Goal: Task Accomplishment & Management: Manage account settings

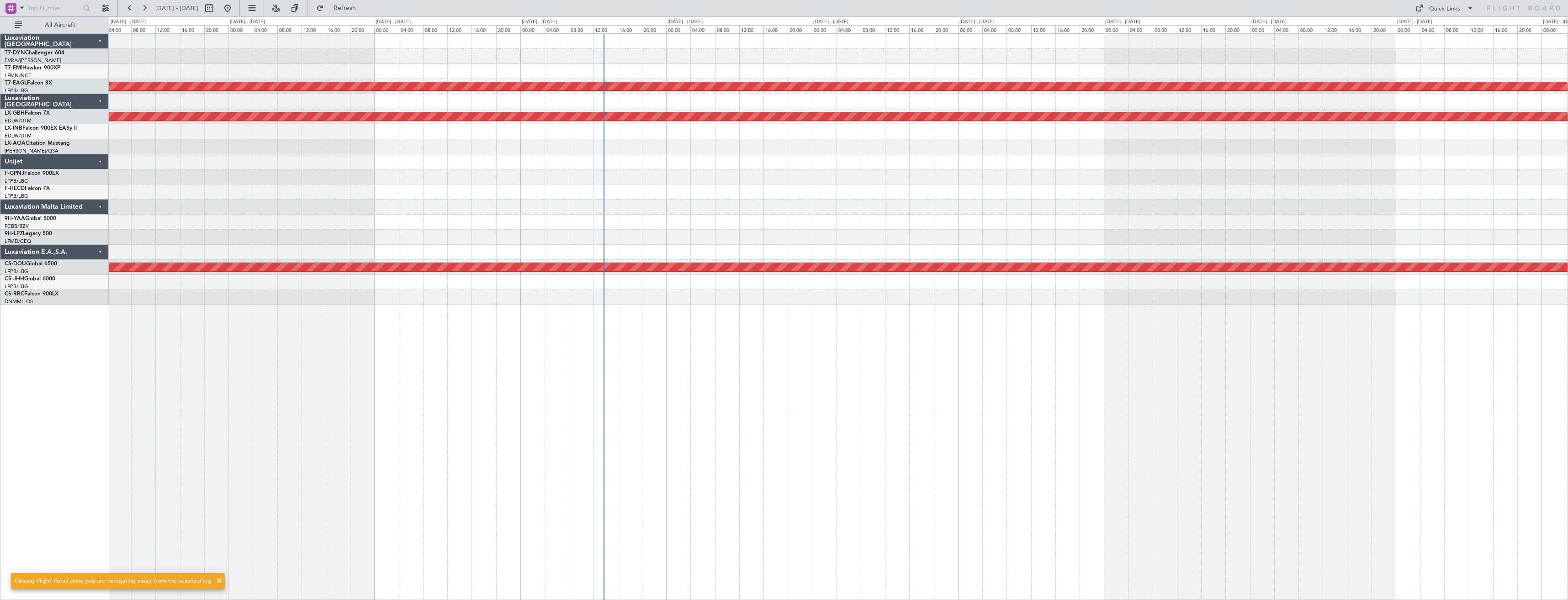
click at [485, 204] on div "Planned Maint Dubai (Al Maktoum Intl) Planned Maint Nurnberg ZBAA 14:00 Z UGTB …" at bounding box center [838, 170] width 1459 height 271
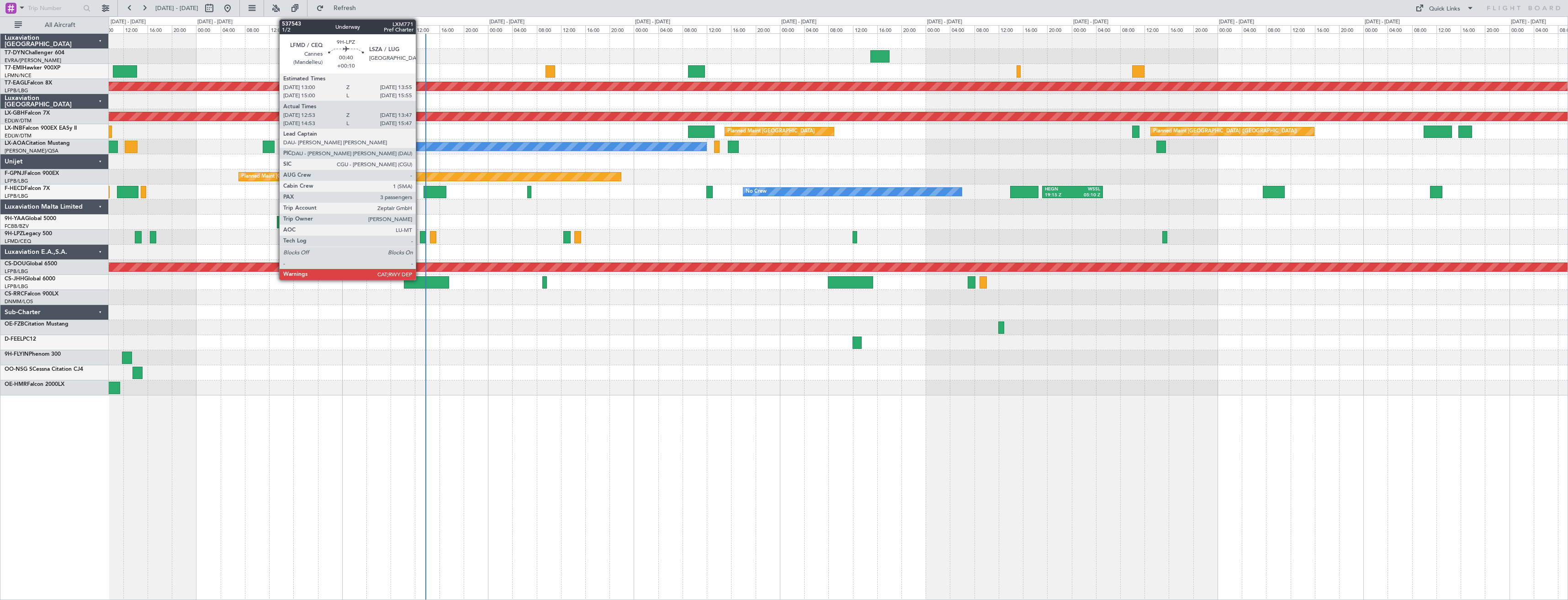
click at [420, 239] on div at bounding box center [422, 237] width 5 height 12
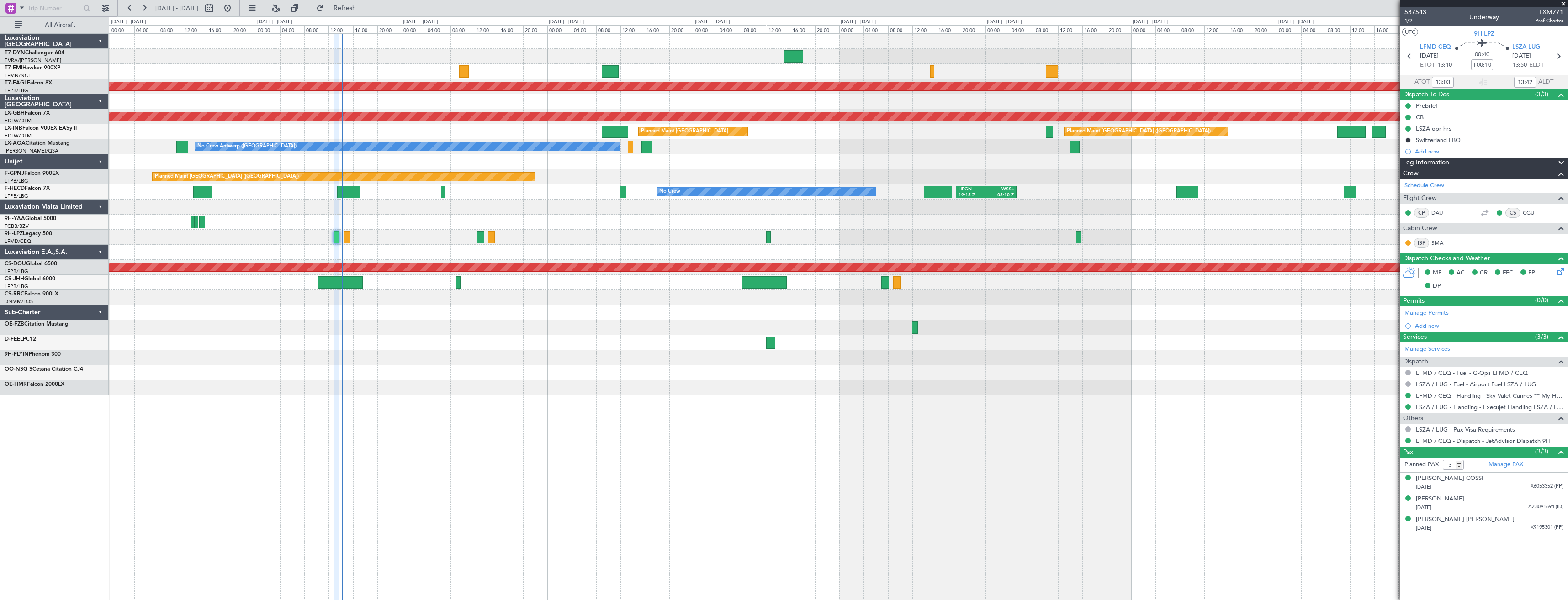
click at [453, 242] on div at bounding box center [838, 237] width 1459 height 15
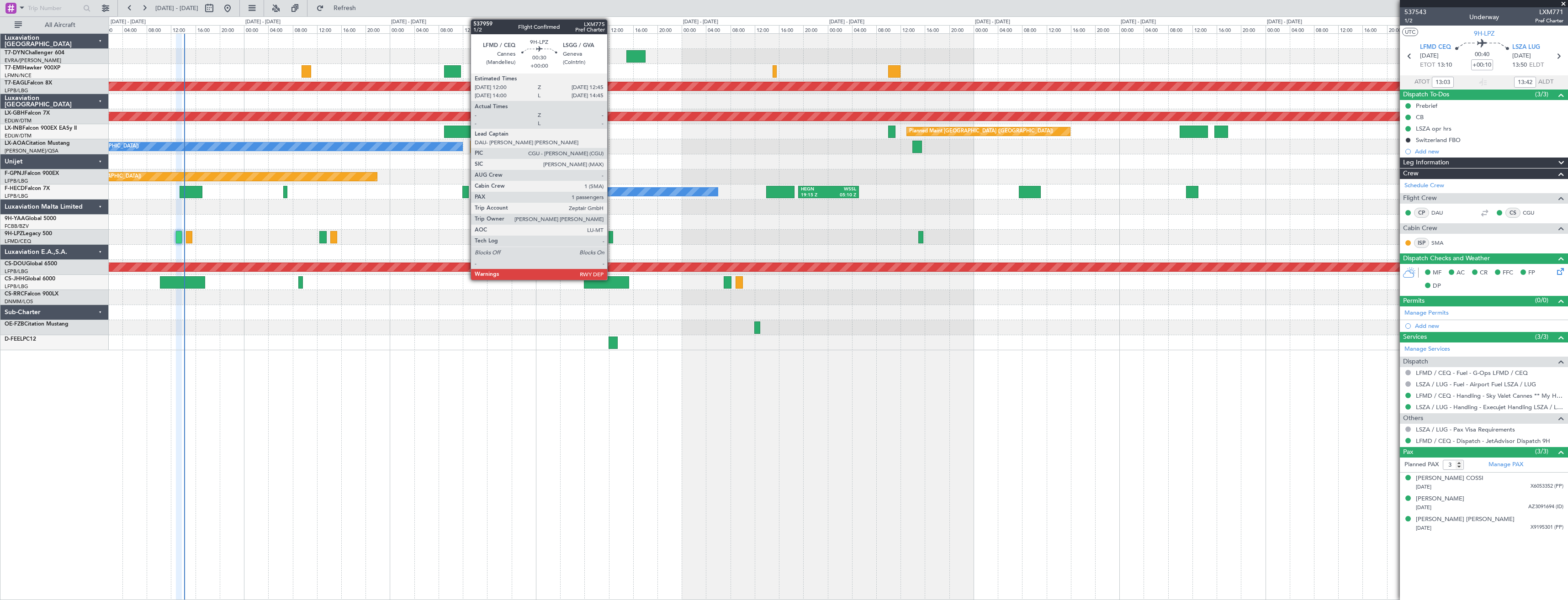
click at [611, 241] on div at bounding box center [611, 237] width 5 height 12
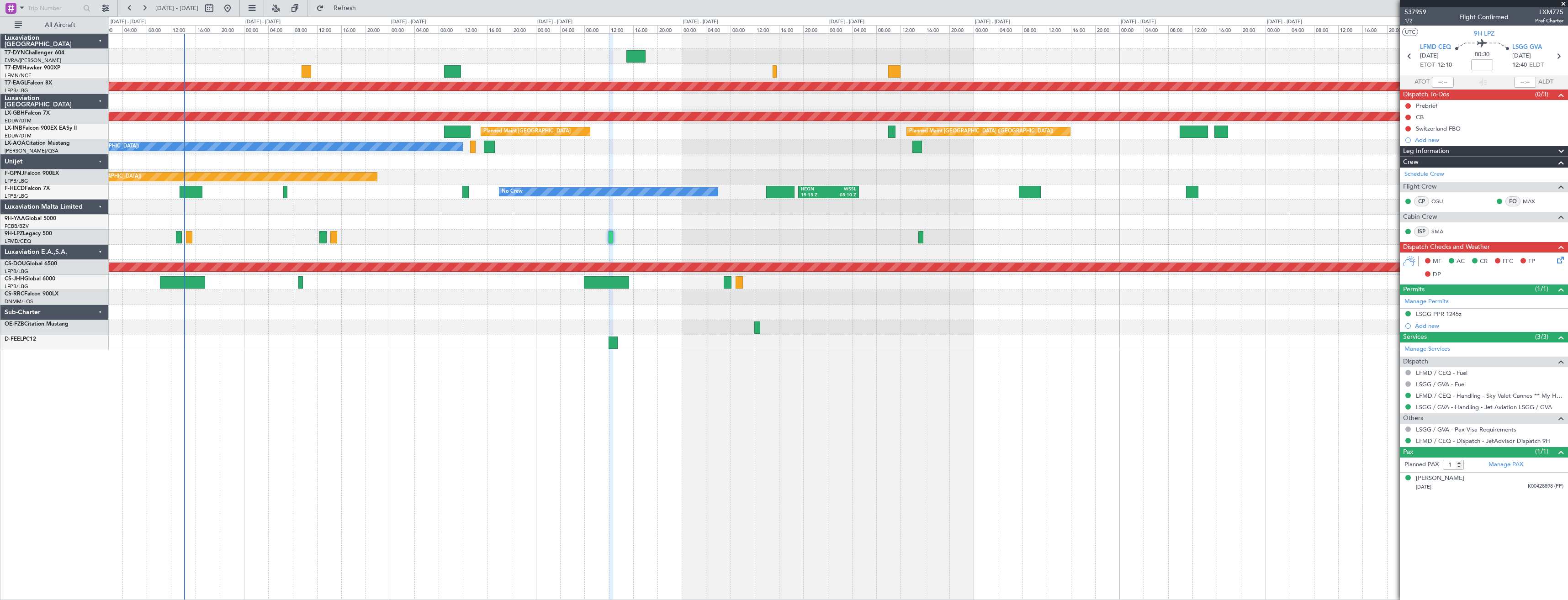
click at [1408, 22] on span "1/2" at bounding box center [1415, 21] width 22 height 8
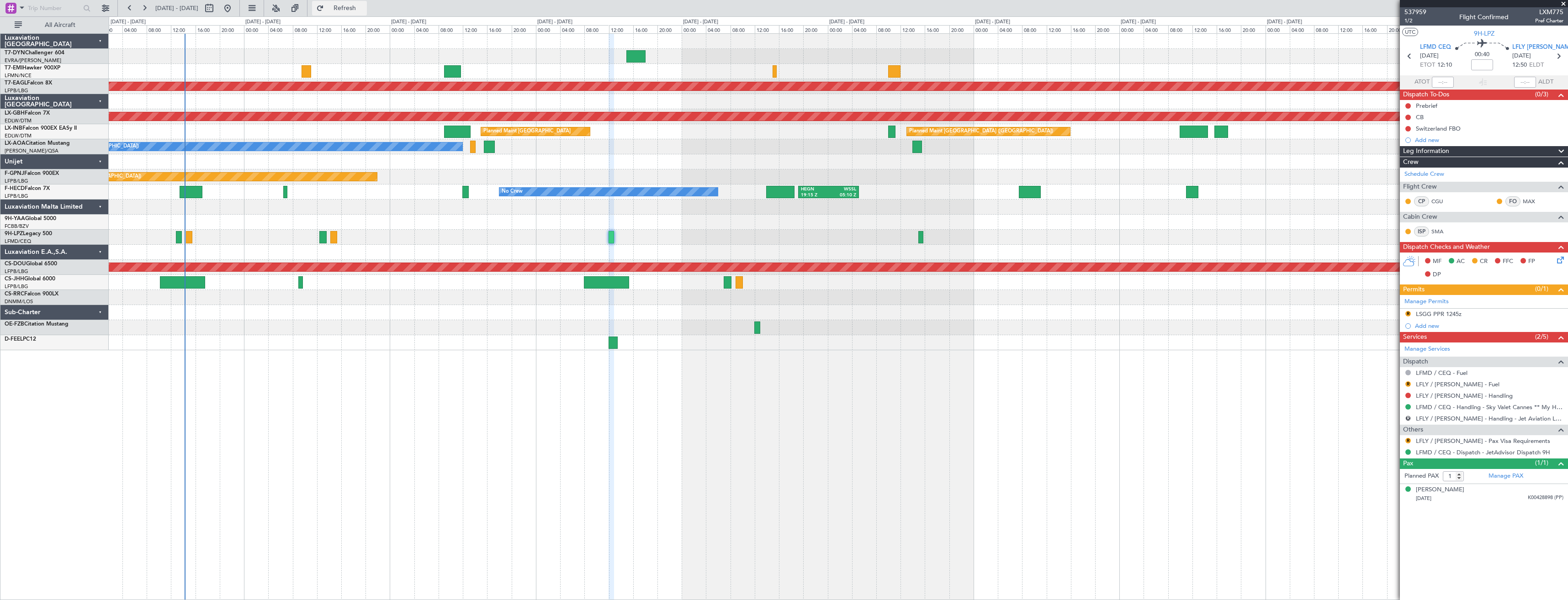
click at [364, 10] on span "Refresh" at bounding box center [345, 8] width 38 height 7
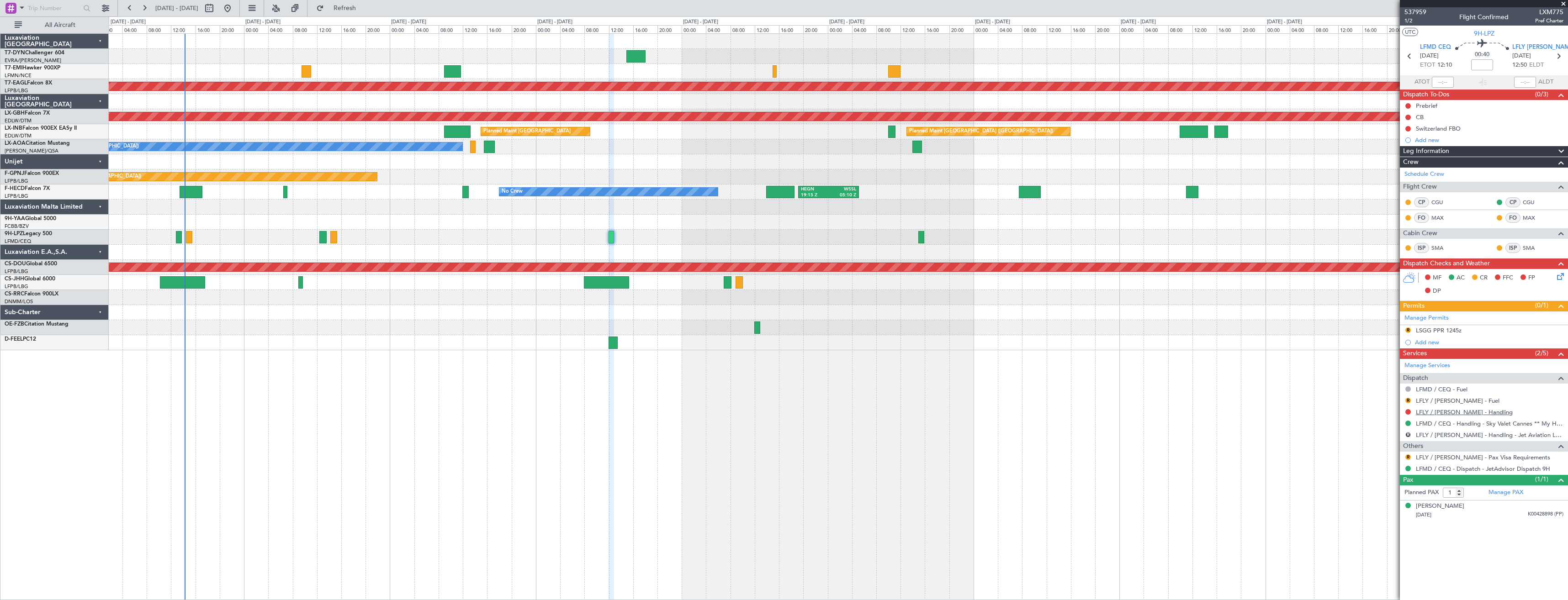
click at [1435, 413] on link "LFLY / [PERSON_NAME] - Handling" at bounding box center [1464, 412] width 97 height 8
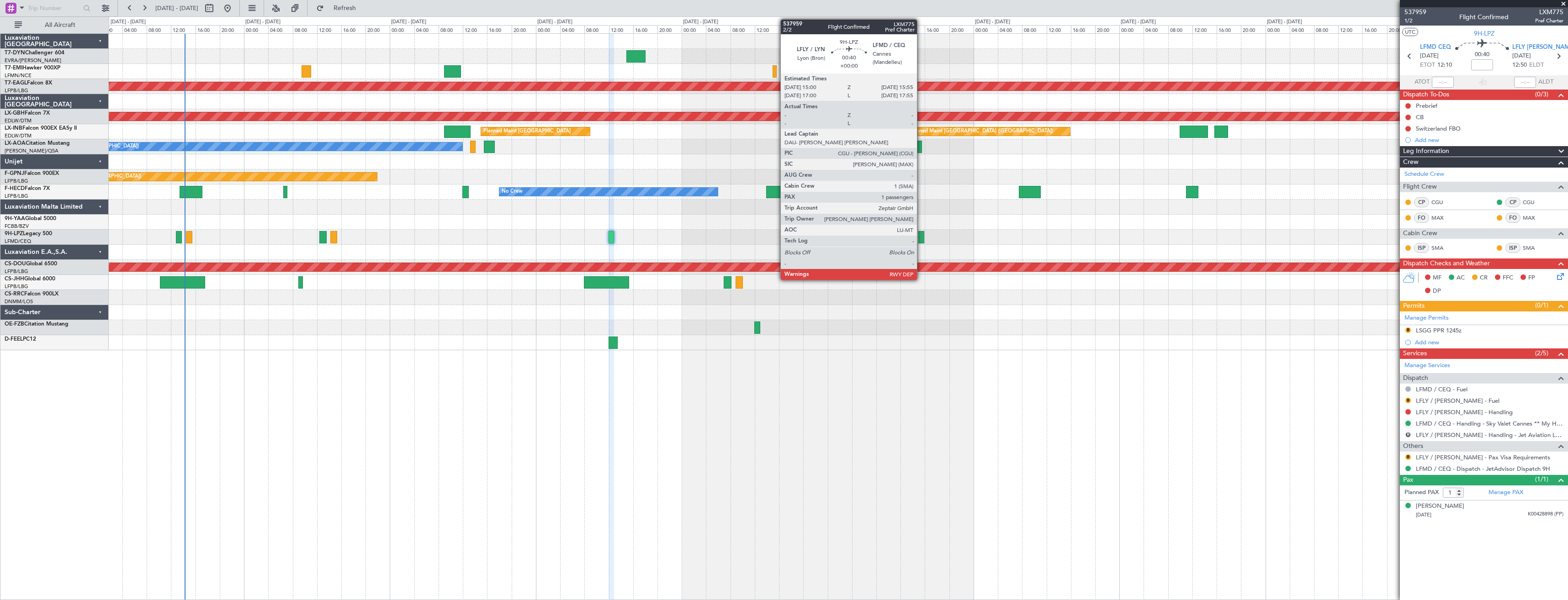
click at [921, 239] on div at bounding box center [922, 237] width 6 height 12
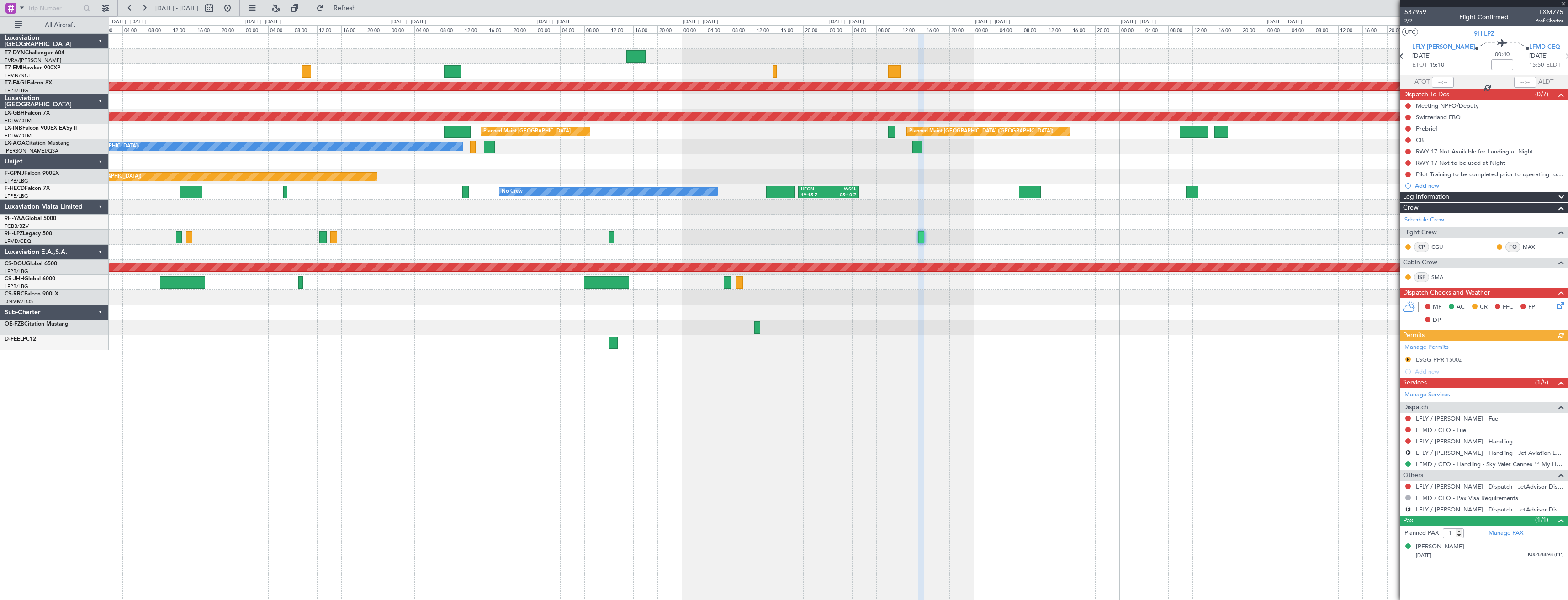
click at [1430, 442] on link "LFLY / [PERSON_NAME] - Handling" at bounding box center [1464, 441] width 97 height 8
click at [351, 12] on button "Refresh" at bounding box center [340, 9] width 55 height 15
click at [1408, 453] on button "R" at bounding box center [1408, 452] width 5 height 5
drag, startPoint x: 1380, startPoint y: 520, endPoint x: 1307, endPoint y: 492, distance: 78.2
click at [1307, 492] on body "[DATE] - [DATE] Refresh Quick Links All Aircraft Planned Maint [GEOGRAPHIC_DATA…" at bounding box center [784, 300] width 1568 height 600
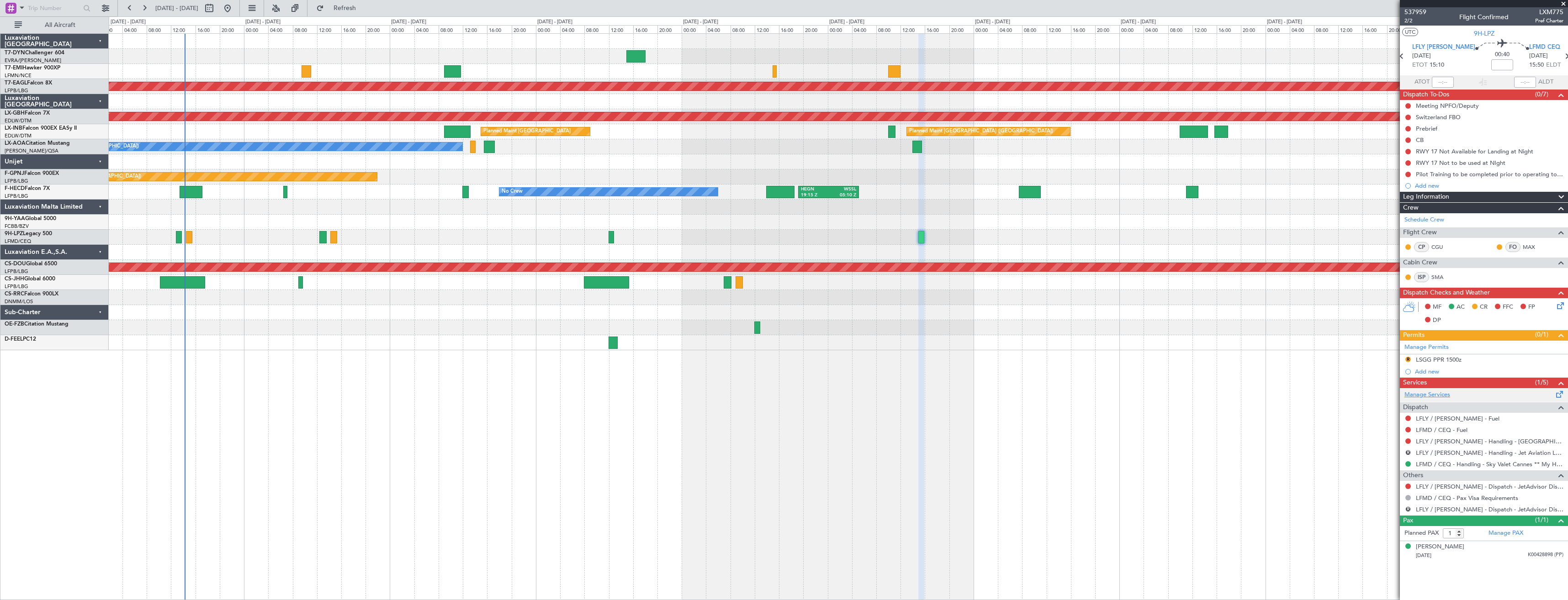
click at [1431, 396] on link "Manage Services" at bounding box center [1427, 395] width 46 height 9
click at [1412, 23] on span "2/2" at bounding box center [1415, 21] width 22 height 8
click at [372, 18] on div "0 0 00:00 04:00 08:00 12:00 16:00 20:00 [DATE] - [DATE] 00:00 04:00 08:00 12:00…" at bounding box center [838, 25] width 1458 height 16
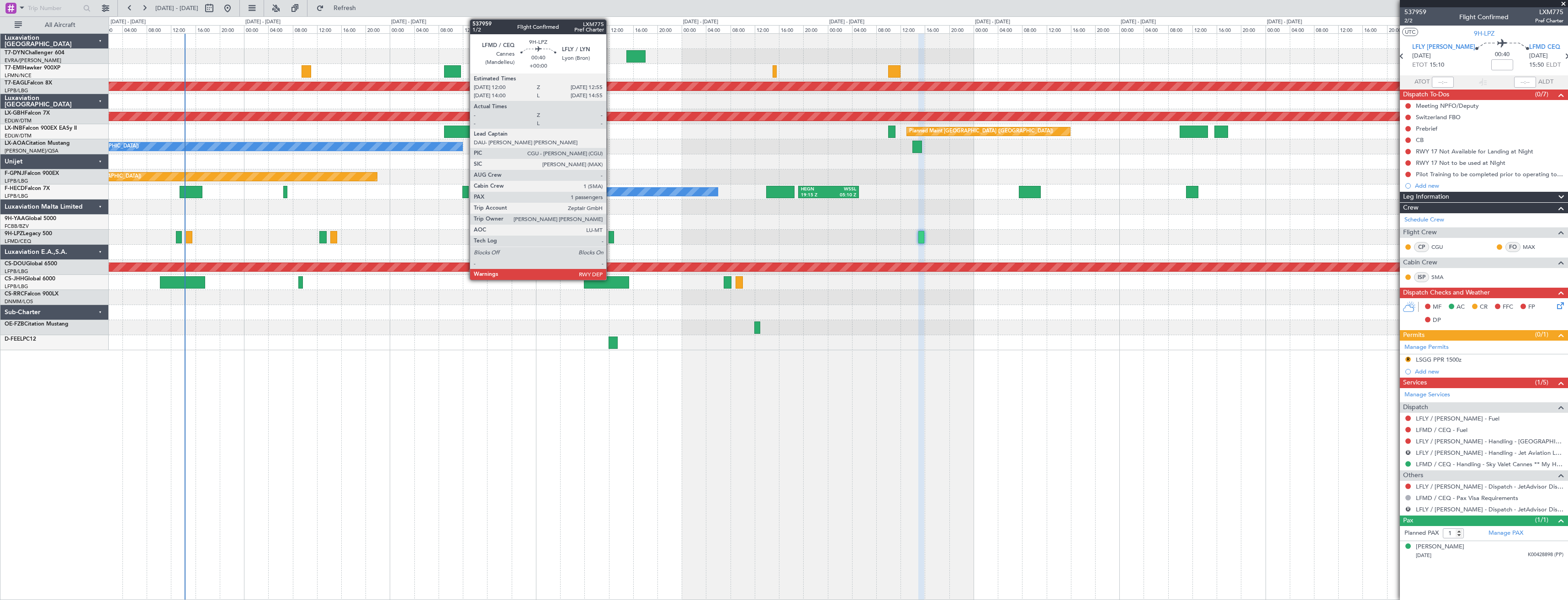
click at [611, 232] on div at bounding box center [612, 237] width 6 height 12
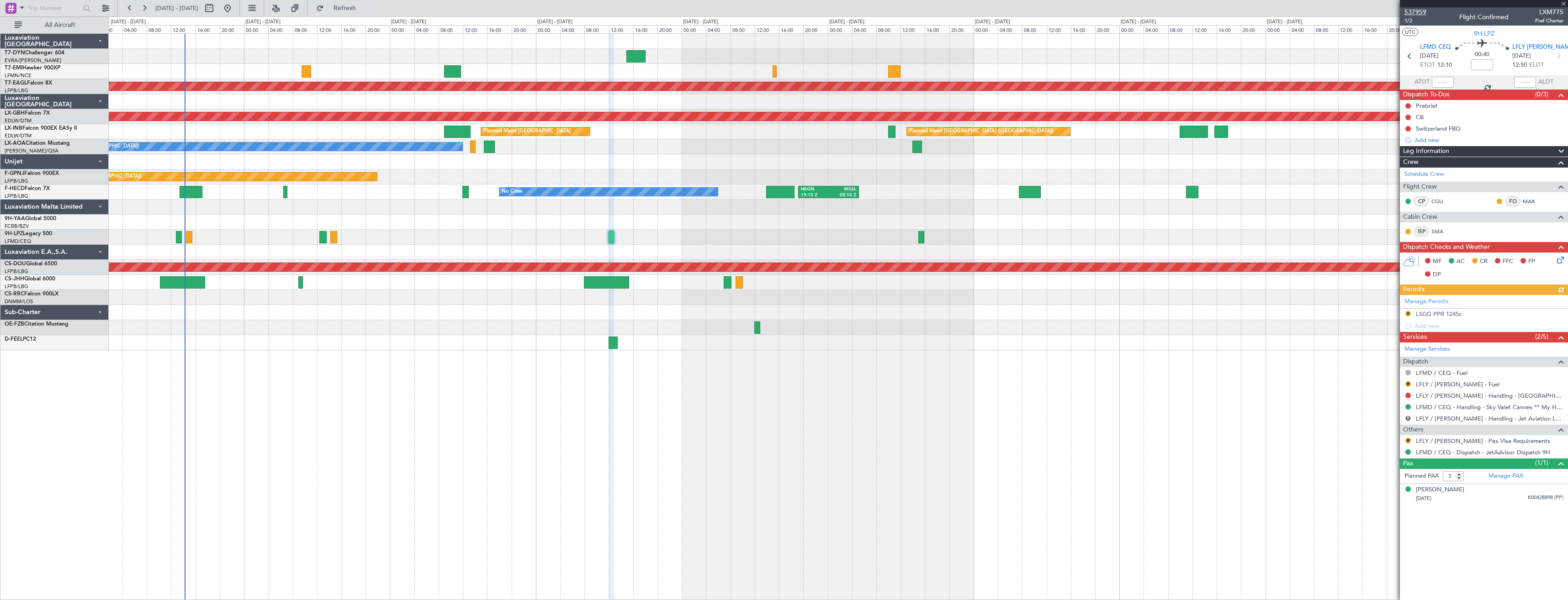
click at [1418, 13] on span "537959" at bounding box center [1415, 12] width 22 height 10
click at [1411, 23] on span "1/2" at bounding box center [1415, 21] width 22 height 8
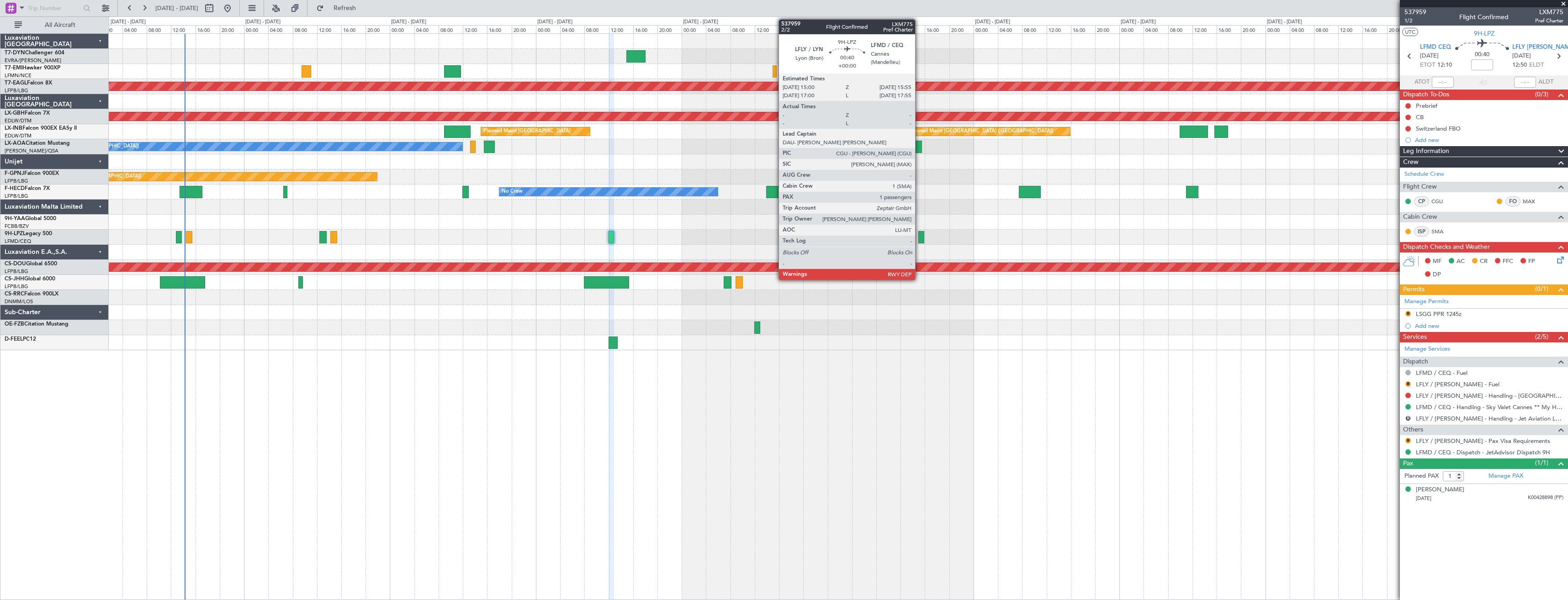
click at [919, 232] on div at bounding box center [922, 237] width 6 height 12
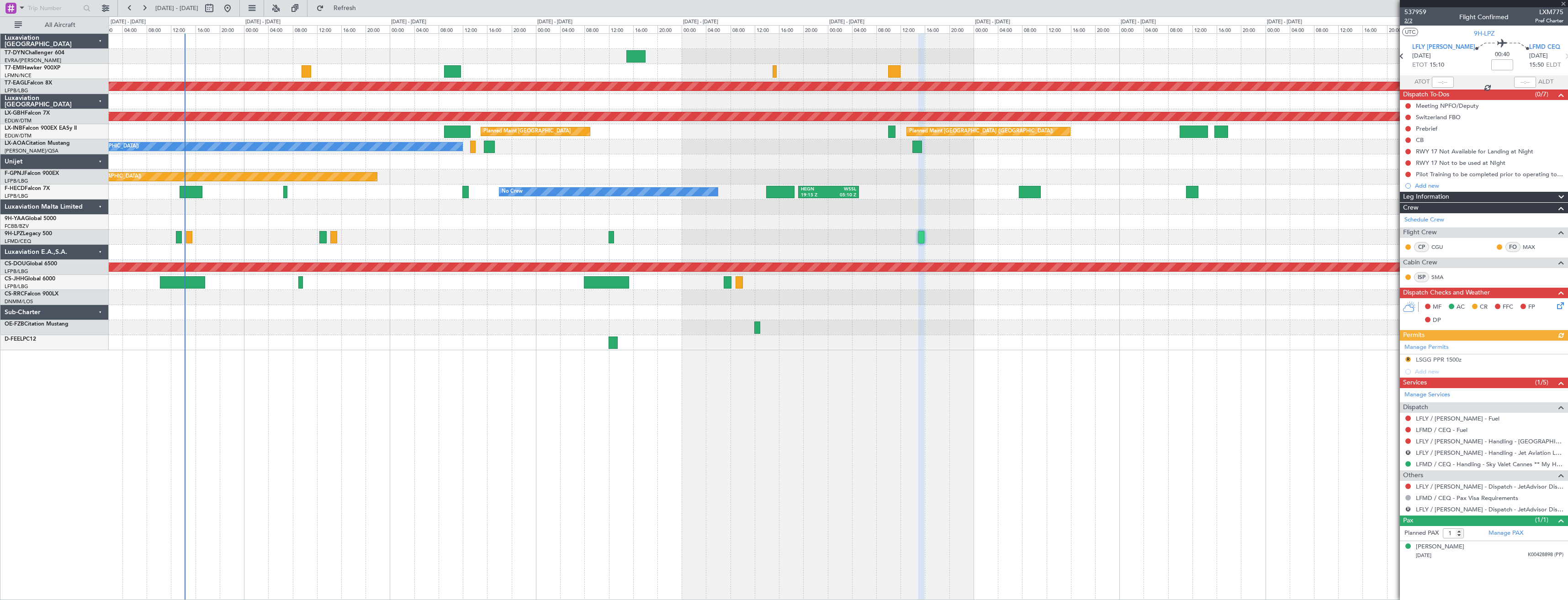
click at [1412, 23] on span "2/2" at bounding box center [1415, 21] width 22 height 8
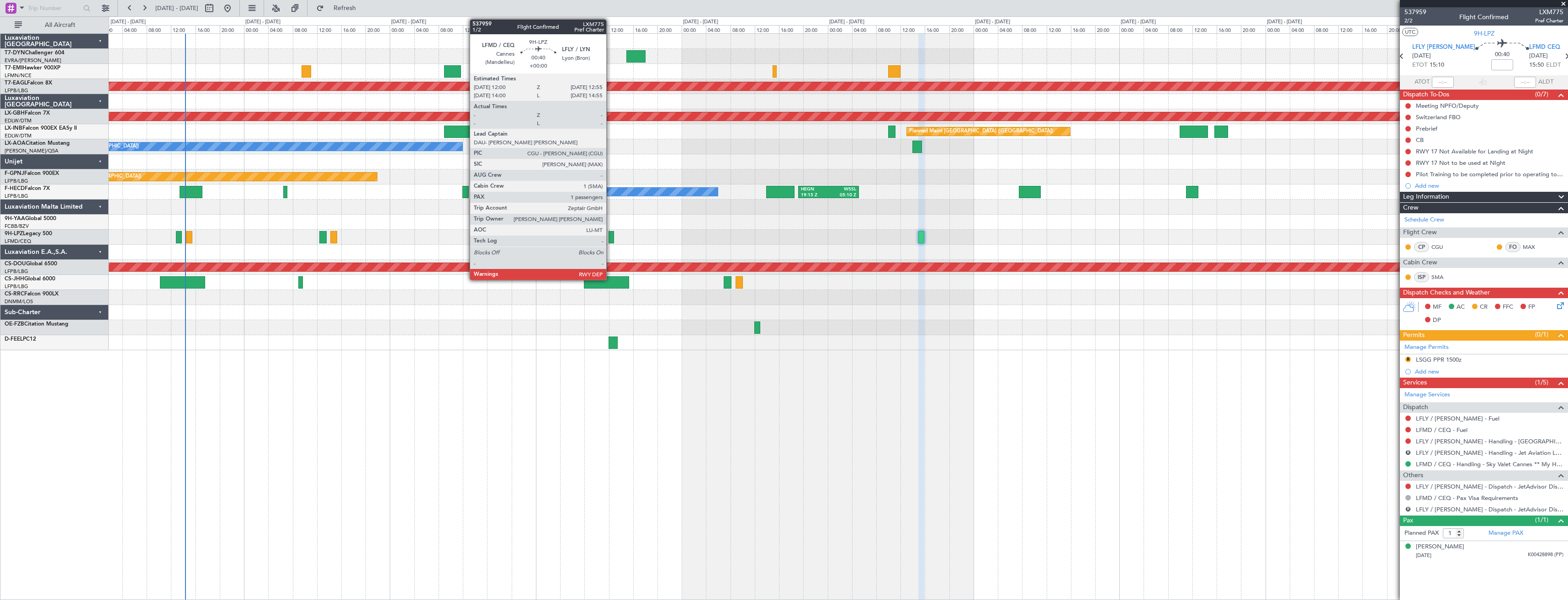
click at [611, 238] on div at bounding box center [612, 237] width 6 height 12
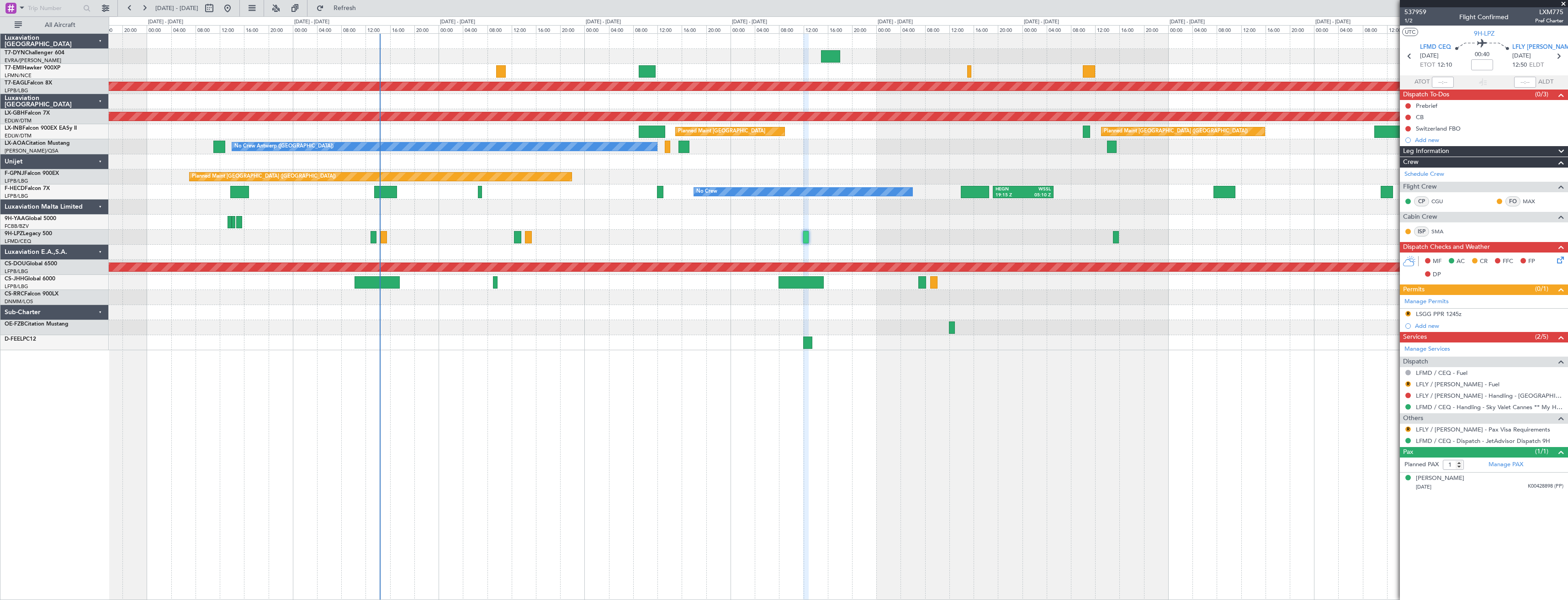
click at [673, 225] on div "Planned Maint Dubai (Al Maktoum Intl) Planned Maint Nurnberg Planned Maint [GEO…" at bounding box center [838, 192] width 1459 height 316
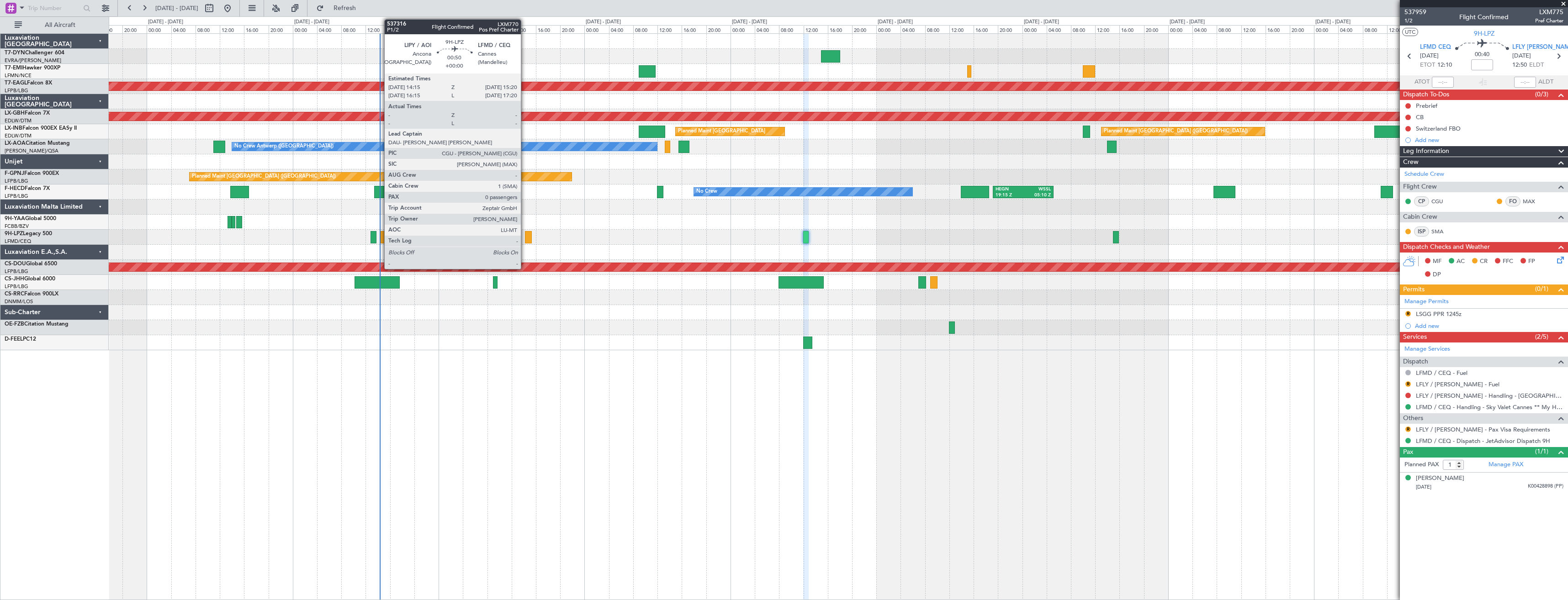
click at [525, 237] on div at bounding box center [528, 237] width 7 height 12
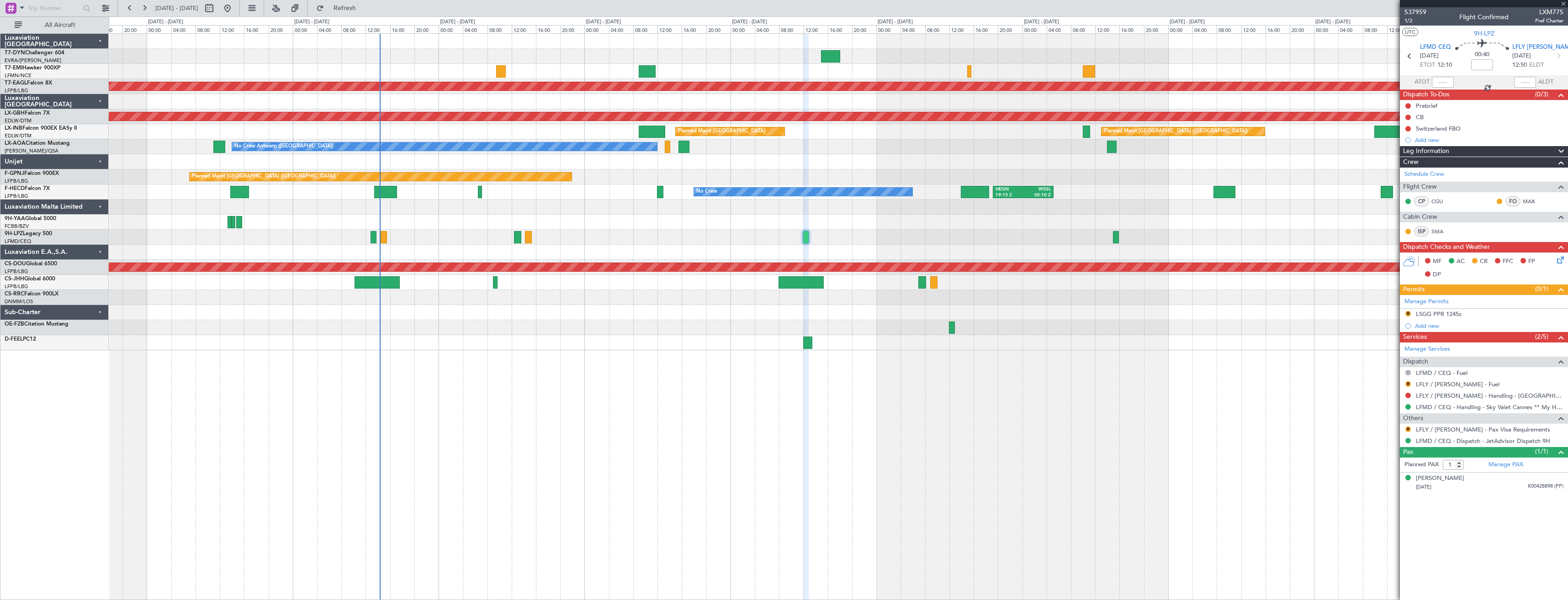
type input "0"
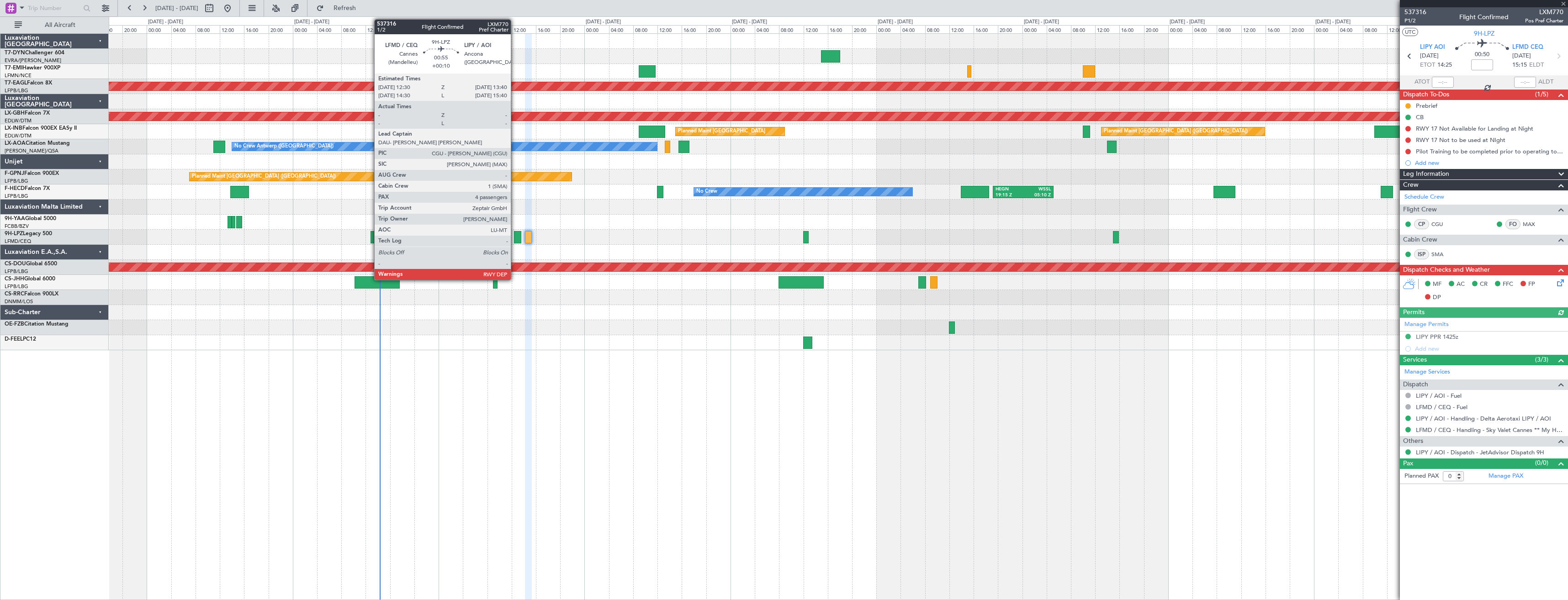
click at [515, 236] on div at bounding box center [517, 237] width 7 height 12
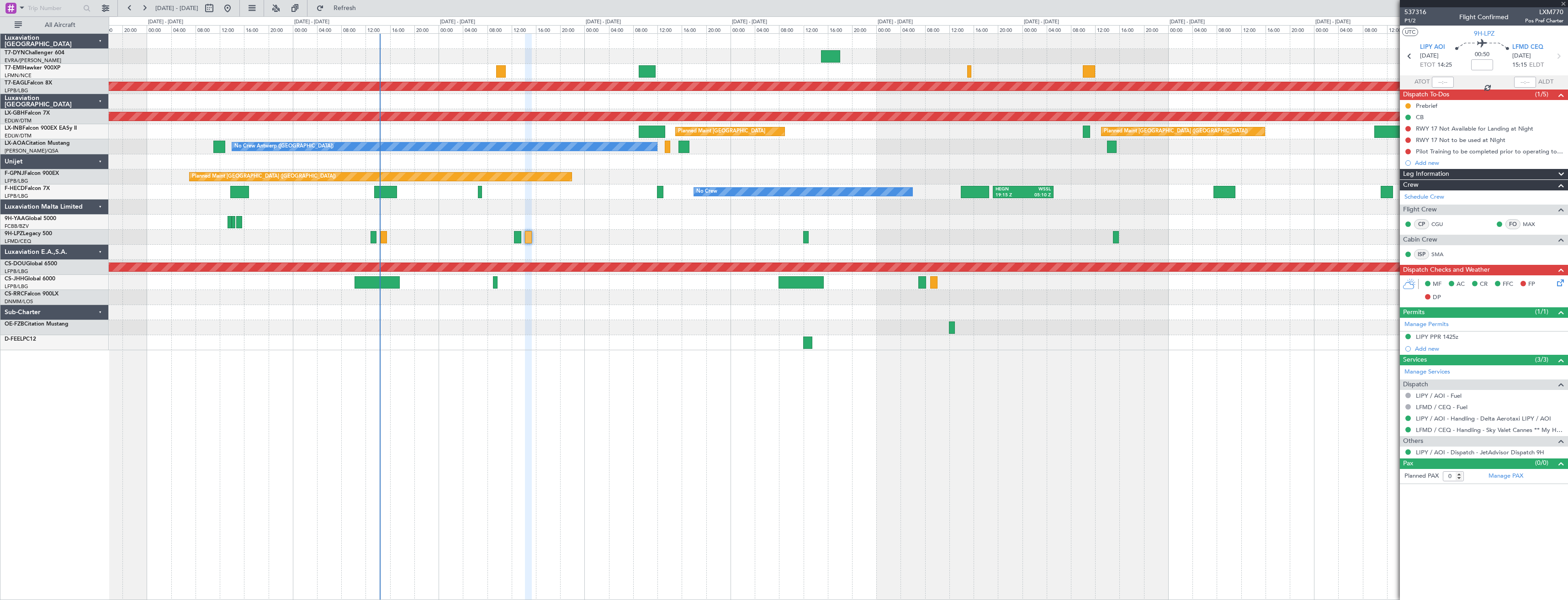
type input "+00:10"
type input "4"
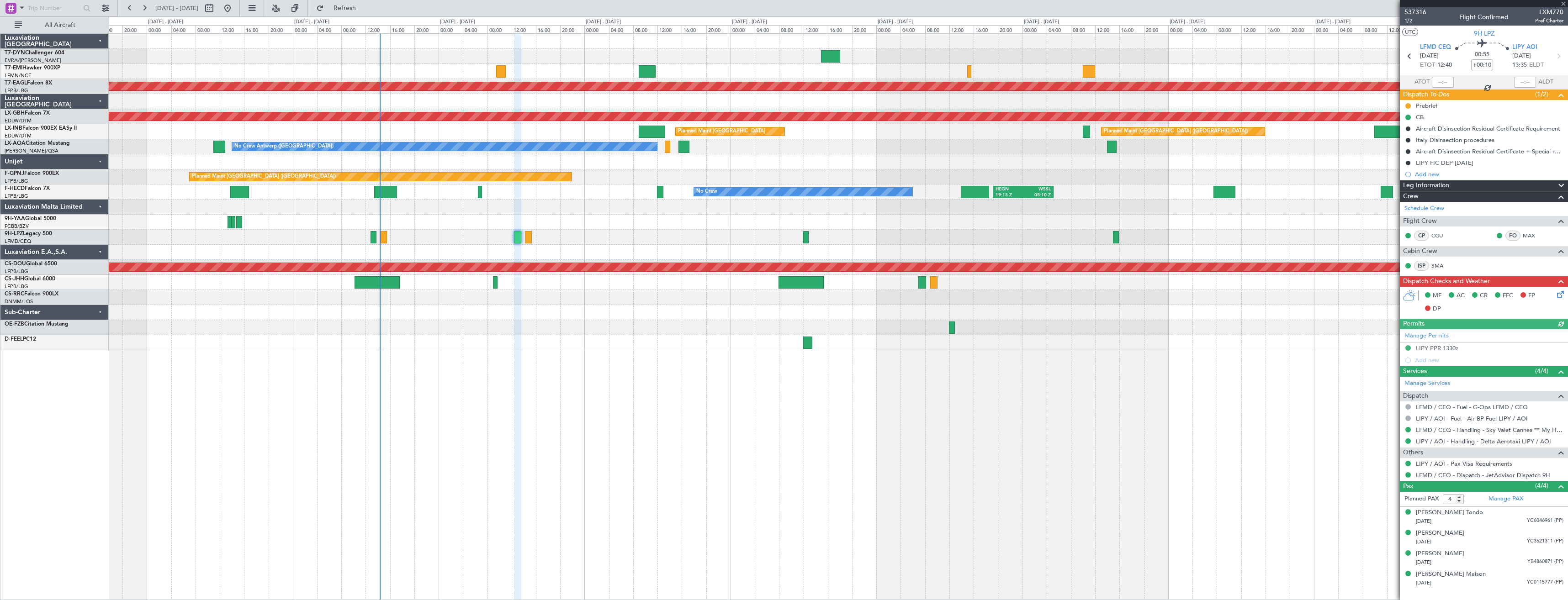
click at [815, 245] on div at bounding box center [838, 252] width 1459 height 15
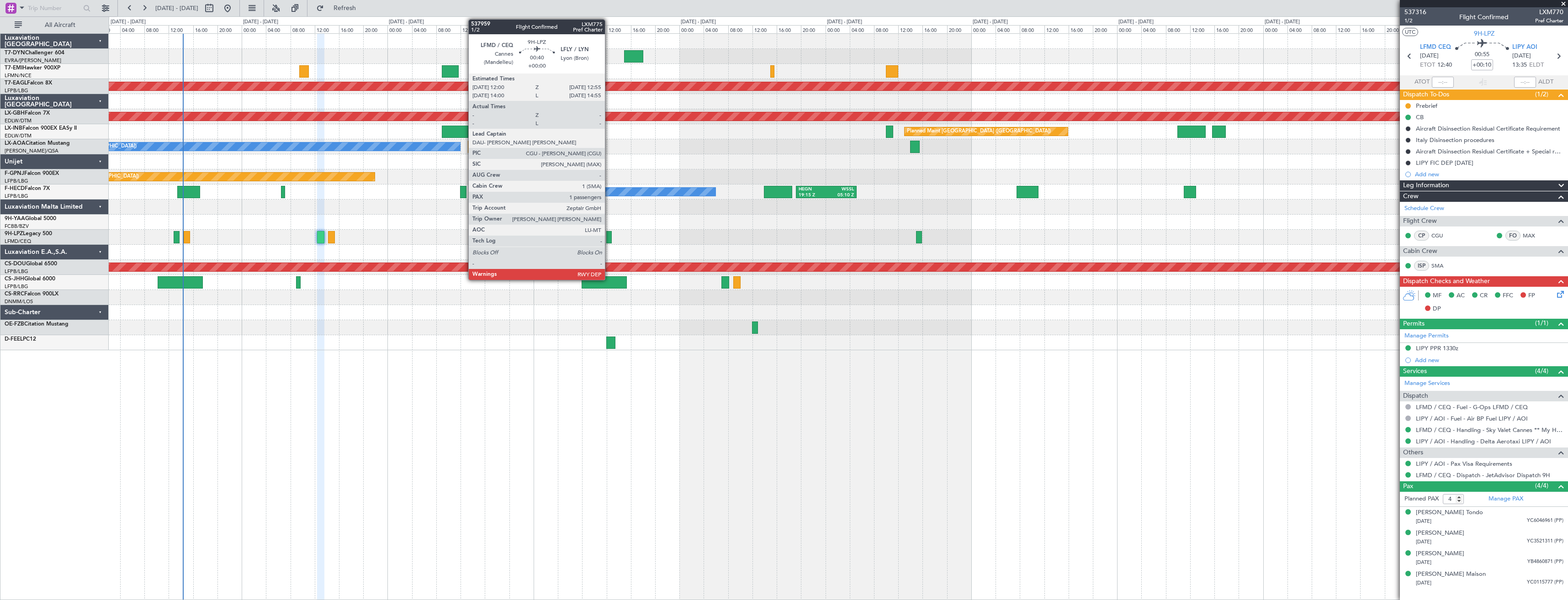
click at [609, 236] on div at bounding box center [609, 237] width 6 height 12
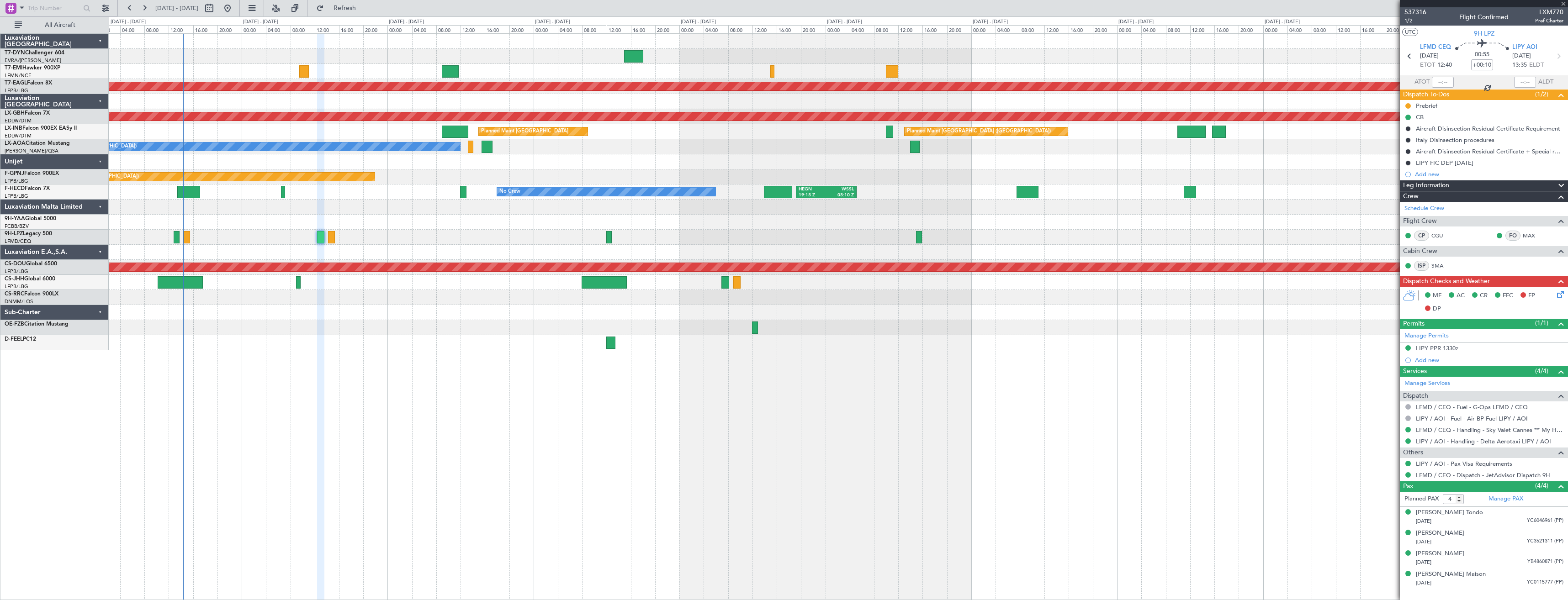
type input "1"
